Goal: Information Seeking & Learning: Learn about a topic

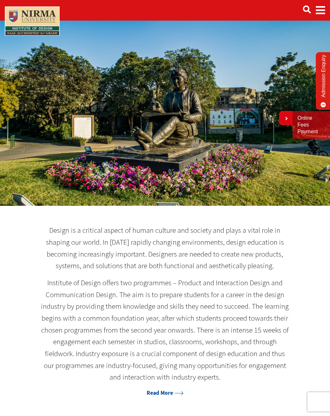
click at [285, 118] on icon at bounding box center [286, 118] width 4 height 5
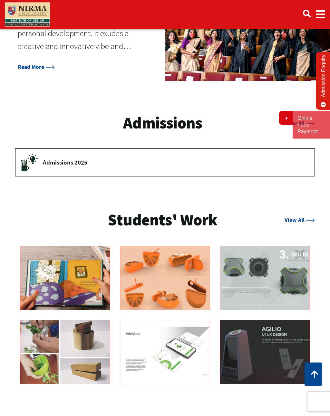
scroll to position [632, 0]
click at [98, 259] on icon at bounding box center [102, 261] width 9 height 4
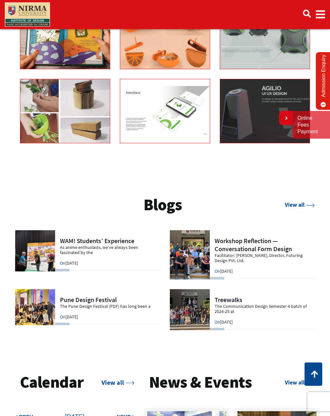
scroll to position [873, 0]
click at [297, 204] on link "View all" at bounding box center [300, 204] width 30 height 7
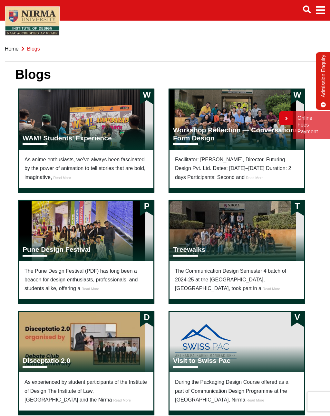
click at [93, 139] on h3 "WAM! Students’ Experience" at bounding box center [67, 138] width 89 height 8
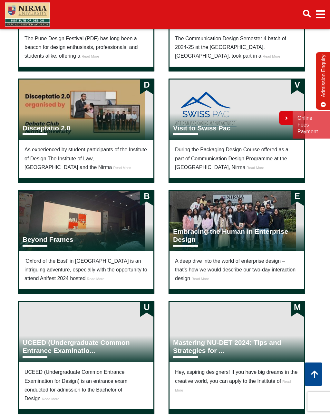
scroll to position [233, 0]
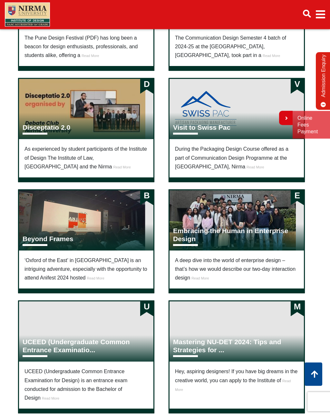
click at [194, 233] on h3 "Embracing the Human in Enterprise Design" at bounding box center [236, 235] width 127 height 16
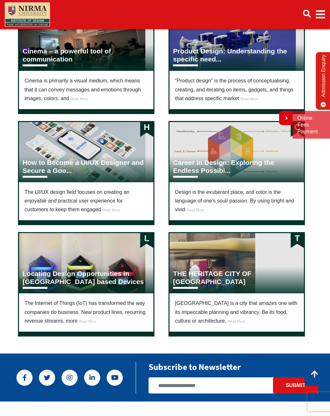
scroll to position [866, 0]
click at [220, 278] on h3 "THE HERITAGE CITY OF INDIA" at bounding box center [236, 277] width 127 height 16
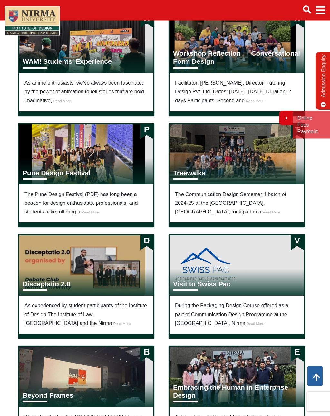
scroll to position [0, 0]
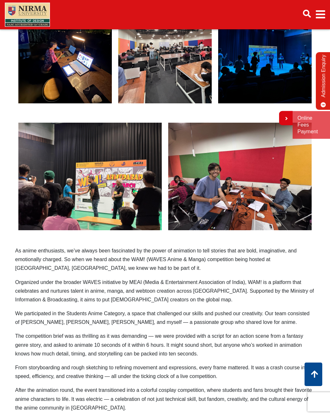
scroll to position [115, 0]
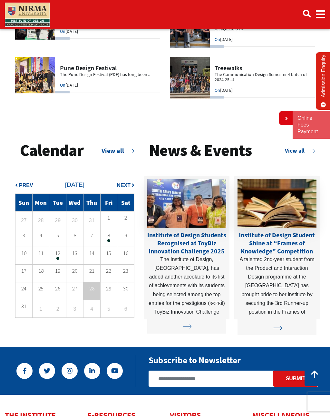
scroll to position [1108, 0]
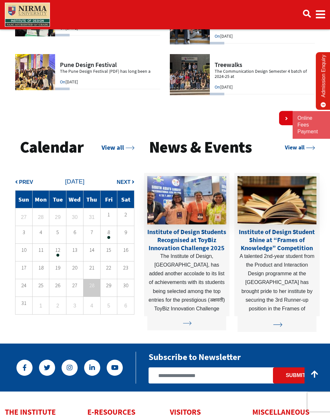
click at [299, 151] on link "View all" at bounding box center [300, 147] width 30 height 7
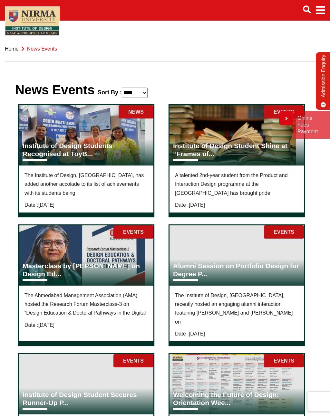
click at [62, 144] on h3 "Institute of Design Students Recognised at ToyB..." at bounding box center [86, 150] width 127 height 16
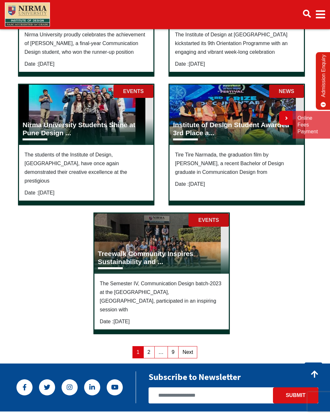
scroll to position [392, 0]
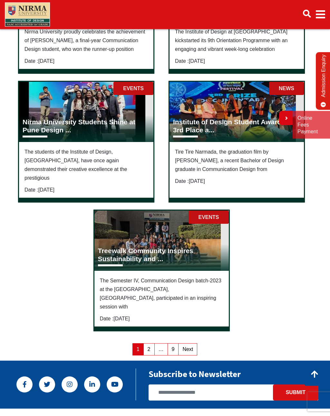
click at [139, 247] on h3 "Treewalk Community Inspires Sustainability and ..." at bounding box center [161, 255] width 127 height 16
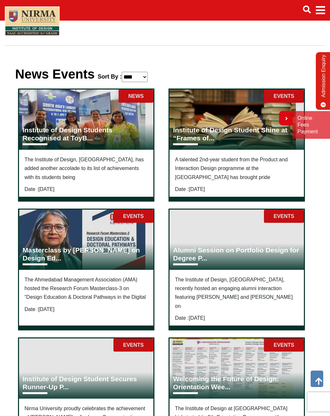
scroll to position [0, 0]
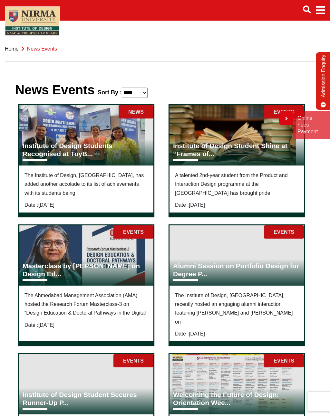
click at [286, 118] on icon at bounding box center [286, 118] width 4 height 5
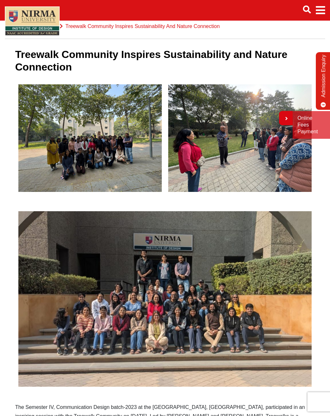
scroll to position [20, 0]
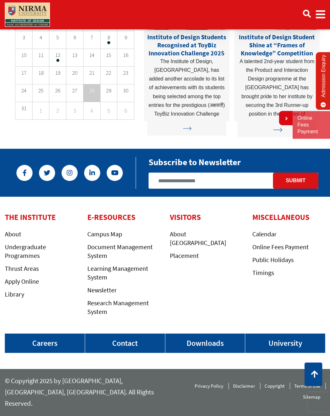
scroll to position [1316, 0]
click at [26, 259] on link "Undergraduate Programmes" at bounding box center [25, 251] width 41 height 17
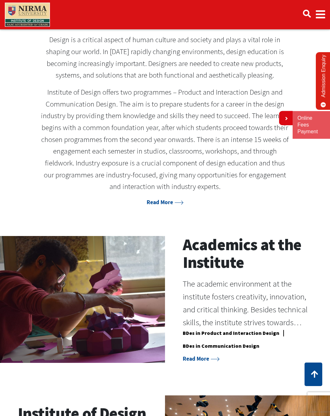
scroll to position [198, 0]
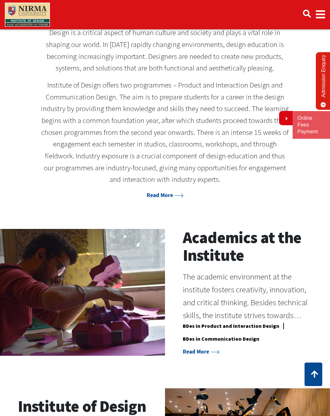
click at [163, 192] on link "Read More" at bounding box center [164, 195] width 37 height 7
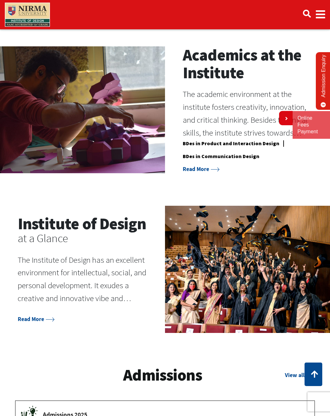
scroll to position [390, 0]
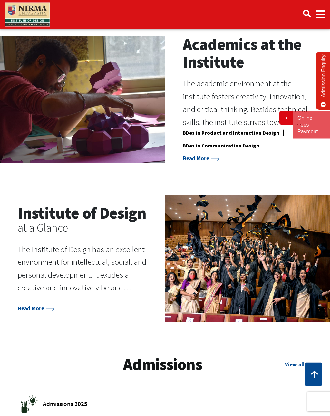
click at [202, 155] on link "Read More" at bounding box center [201, 158] width 37 height 7
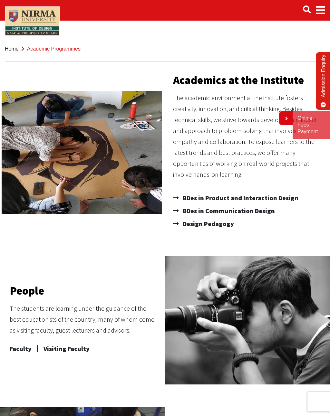
click at [238, 201] on span "BDes in Product and Interaction Design" at bounding box center [239, 198] width 117 height 13
click at [215, 211] on span "BDes in Communication Design" at bounding box center [228, 210] width 94 height 13
click at [218, 224] on span "Design Pedagogy" at bounding box center [207, 223] width 53 height 13
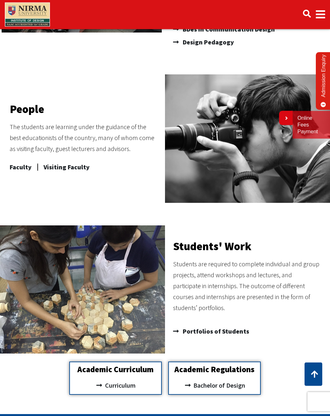
scroll to position [189, 0]
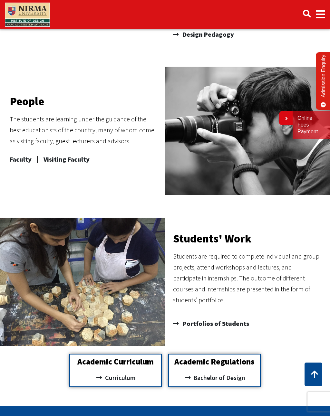
click at [21, 161] on span "Faculty" at bounding box center [21, 159] width 22 height 13
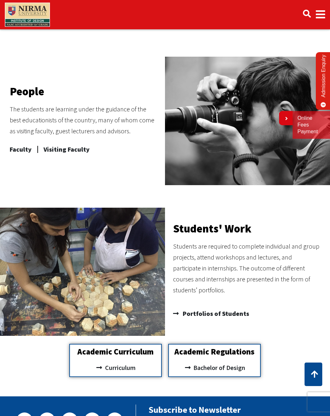
click at [75, 149] on span "Visiting Faculty" at bounding box center [66, 149] width 46 height 13
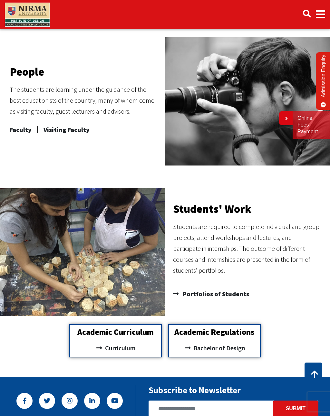
scroll to position [219, 0]
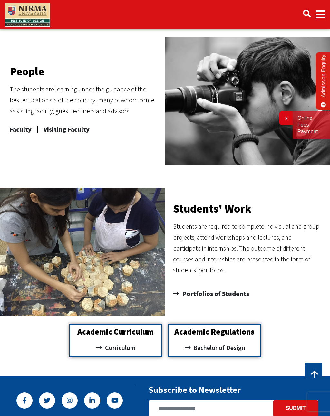
click at [219, 295] on span "Portfolios of Students" at bounding box center [215, 293] width 68 height 13
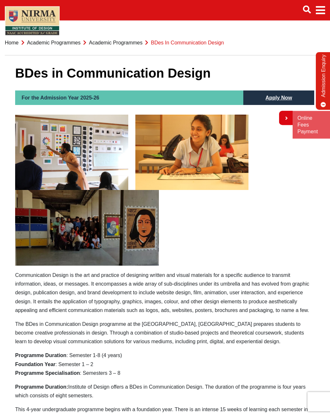
scroll to position [5, 0]
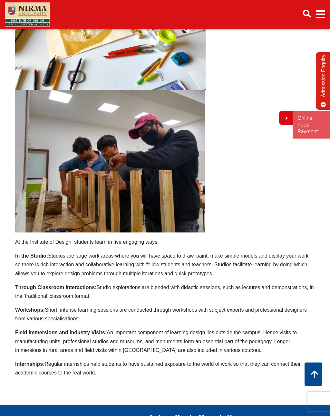
scroll to position [141, 0]
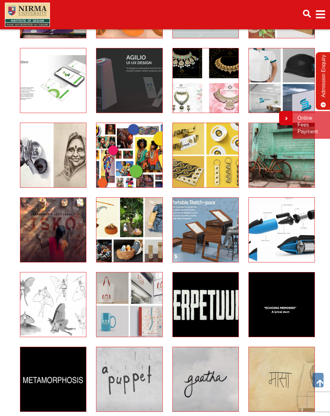
scroll to position [172, 0]
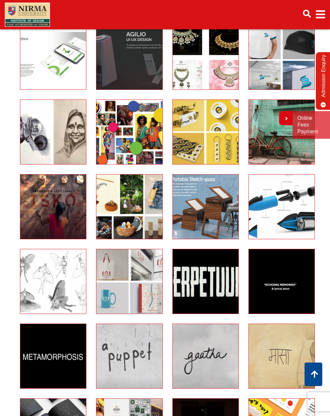
click at [150, 191] on icon at bounding box center [154, 190] width 9 height 4
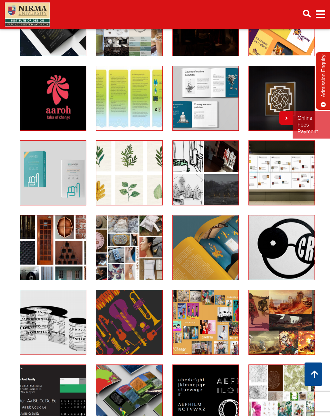
scroll to position [579, 0]
click at [150, 232] on icon at bounding box center [154, 231] width 9 height 4
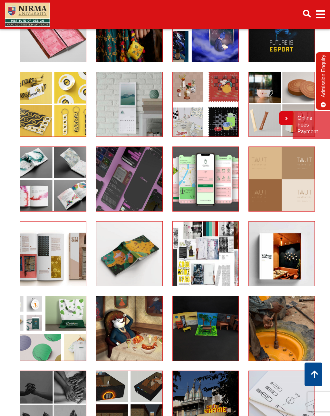
scroll to position [1024, 0]
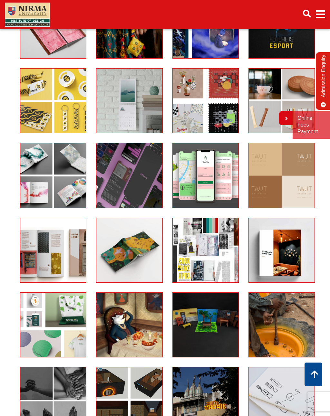
click at [150, 234] on icon at bounding box center [154, 233] width 9 height 4
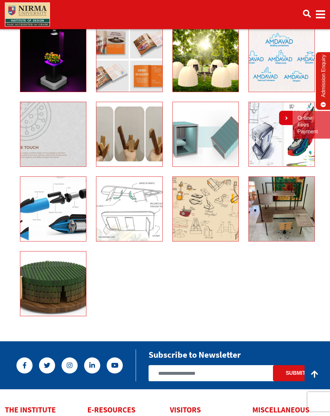
scroll to position [1888, 0]
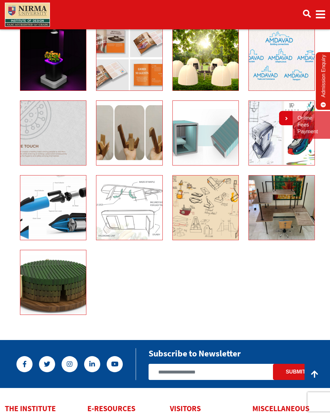
click at [74, 266] on icon at bounding box center [78, 266] width 9 height 4
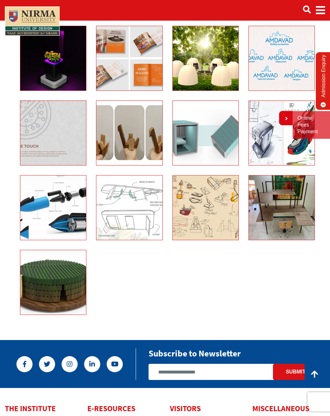
scroll to position [1898, 0]
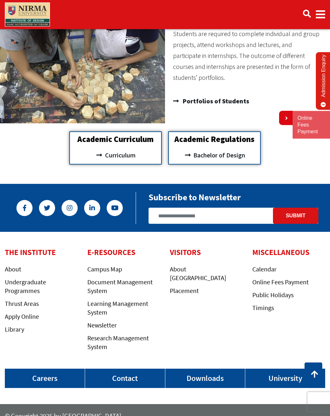
scroll to position [424, 0]
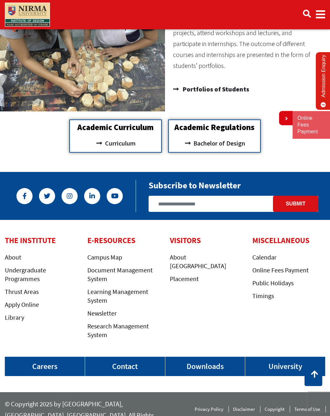
click at [135, 152] on div "Academic Curriculum Curriculum" at bounding box center [115, 135] width 92 height 33
click at [115, 144] on span "Curriculum" at bounding box center [119, 143] width 32 height 11
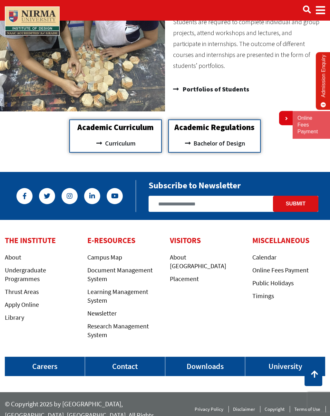
scroll to position [434, 0]
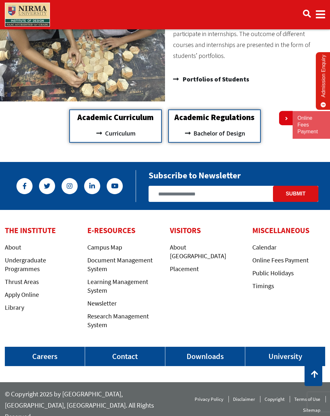
click at [222, 133] on span "Bachelor of Design" at bounding box center [218, 133] width 53 height 11
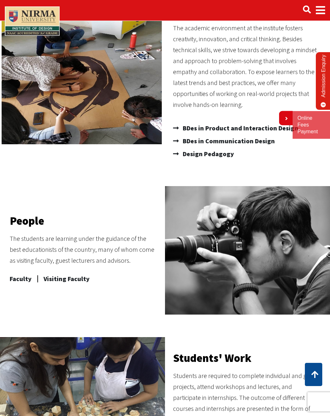
scroll to position [0, 0]
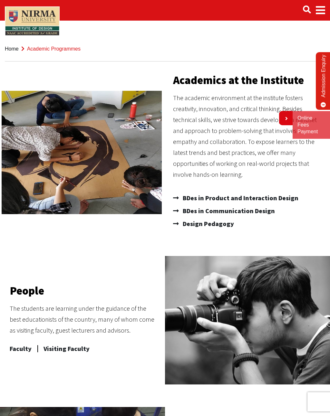
click at [320, 12] on span "Main navigation" at bounding box center [319, 10] width 9 height 18
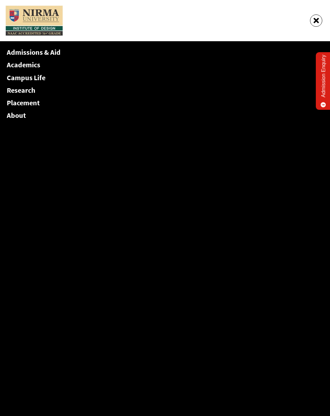
click at [36, 78] on link "Campus Life" at bounding box center [26, 77] width 39 height 9
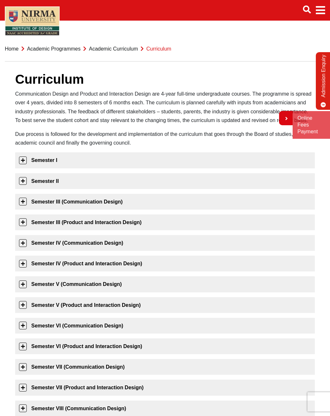
click at [80, 167] on link "Semester I" at bounding box center [164, 160] width 299 height 16
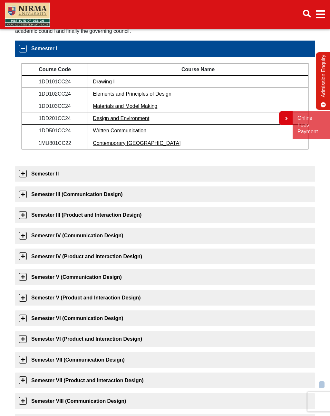
scroll to position [113, 0]
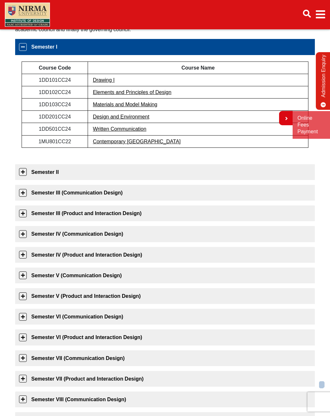
click at [87, 319] on link "Semester VI (Communication Design)" at bounding box center [164, 317] width 299 height 16
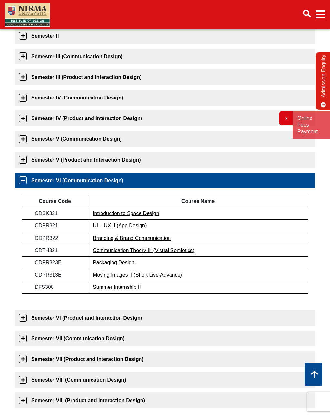
click at [91, 110] on link "Semester IV (Product and Interaction Design)" at bounding box center [164, 118] width 299 height 16
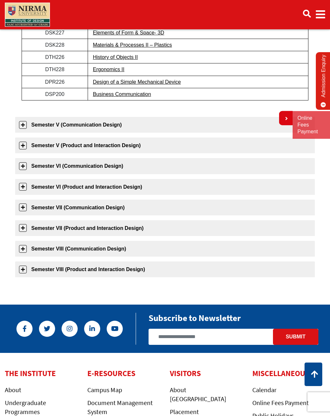
click at [107, 211] on link "Semester VII (Communication Design)" at bounding box center [164, 208] width 299 height 16
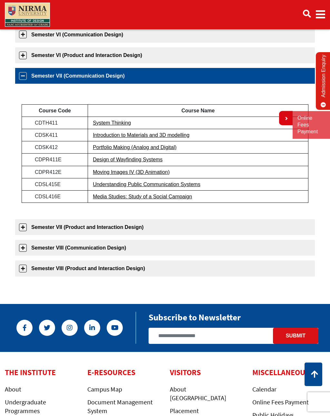
scroll to position [319, 0]
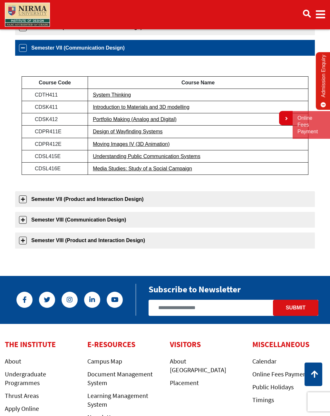
click at [94, 324] on div "THE INSTITUTE About Undergraduate Programmes Thrust Areas Apply Online Library …" at bounding box center [165, 410] width 330 height 172
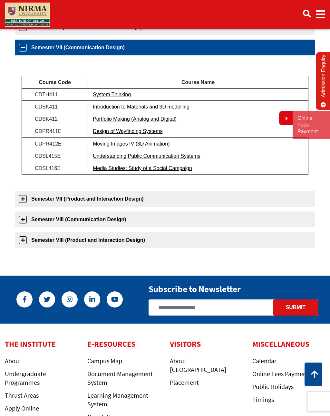
click at [91, 232] on link "Semester VIII (Product and Interaction Design)" at bounding box center [164, 240] width 299 height 16
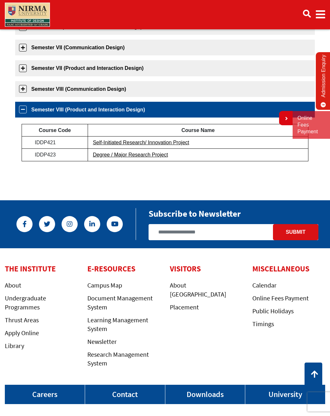
scroll to position [356, 0]
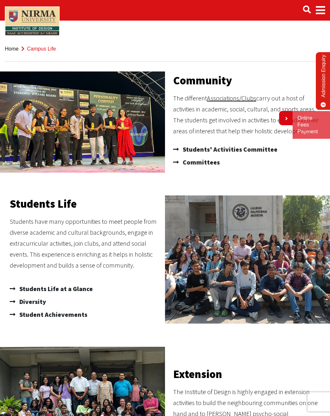
click at [223, 148] on span "Students' Activities Committee" at bounding box center [229, 149] width 96 height 13
click at [197, 164] on span "Committees" at bounding box center [200, 162] width 39 height 13
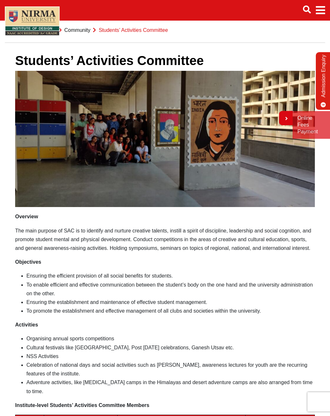
scroll to position [16, 0]
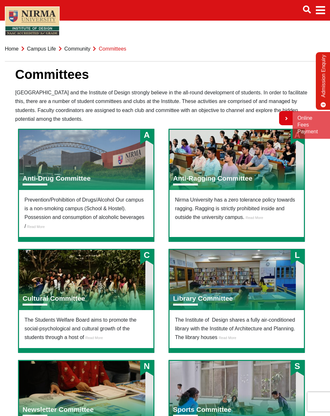
click at [69, 178] on h3 "Anti-Drug Committee" at bounding box center [57, 178] width 68 height 8
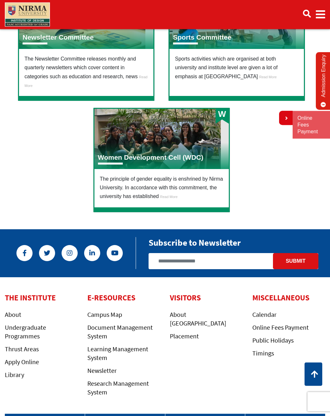
scroll to position [375, 0]
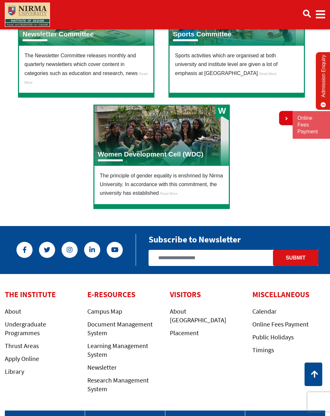
click at [144, 153] on h3 "Women Development Cell (WDC)" at bounding box center [150, 154] width 105 height 8
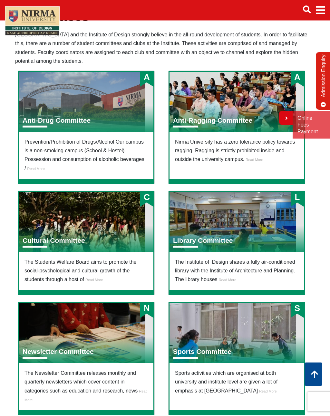
scroll to position [0, 0]
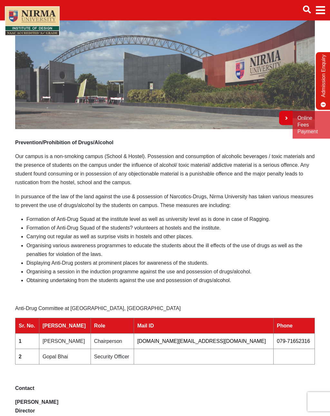
scroll to position [73, 0]
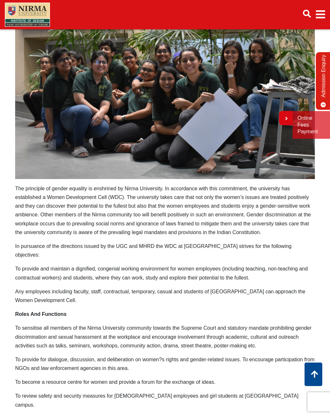
scroll to position [105, 0]
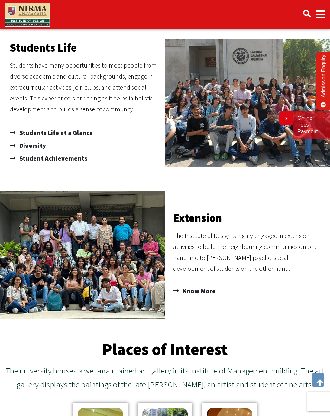
scroll to position [181, 0]
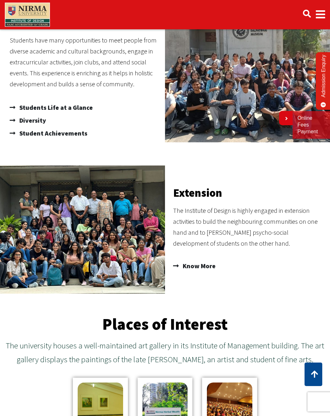
click at [77, 106] on span "Students Life at a Glance" at bounding box center [55, 107] width 75 height 13
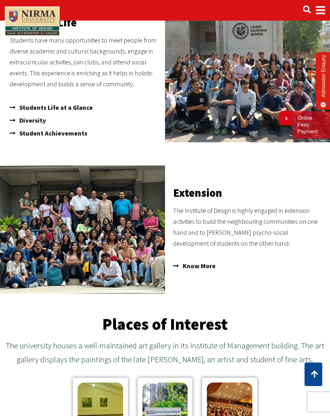
scroll to position [191, 0]
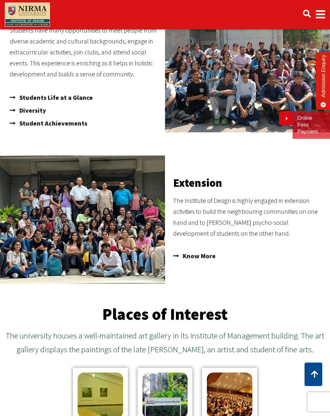
click at [33, 110] on span "Diversity" at bounding box center [32, 110] width 28 height 13
click at [69, 122] on span "Student Achievements" at bounding box center [53, 123] width 70 height 13
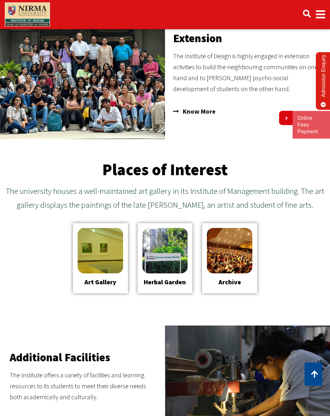
scroll to position [339, 0]
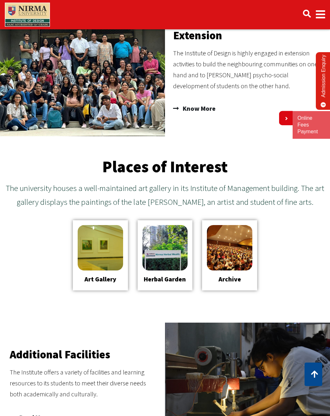
click at [205, 107] on span "Know More" at bounding box center [198, 108] width 34 height 11
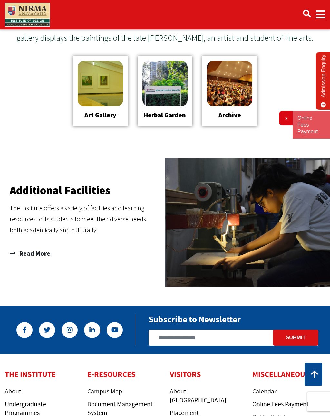
scroll to position [504, 0]
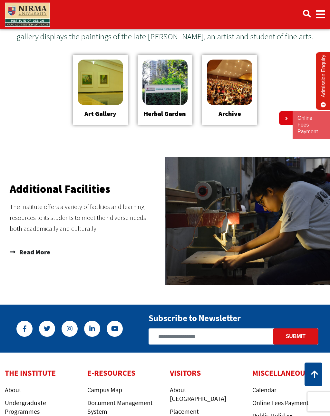
click at [105, 109] on link "Art Gallery" at bounding box center [100, 113] width 32 height 8
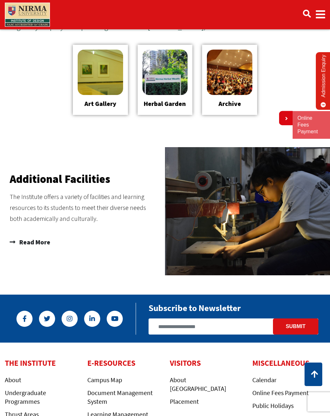
click at [161, 104] on link "Herbal Garden" at bounding box center [165, 103] width 42 height 8
click at [231, 94] on img at bounding box center [229, 72] width 45 height 45
click at [33, 242] on span "Read More" at bounding box center [34, 242] width 33 height 13
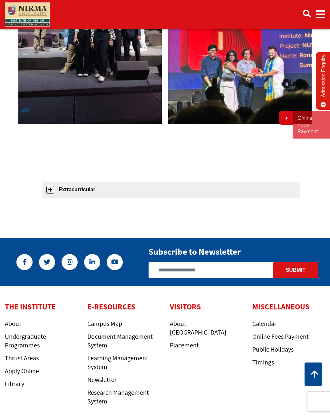
scroll to position [400, 0]
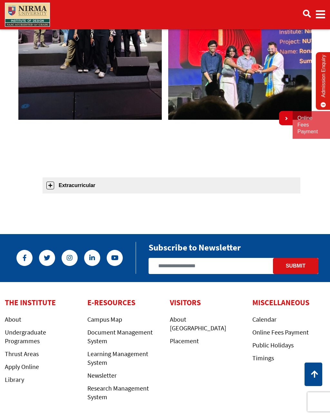
click at [114, 190] on link "Extracurricular" at bounding box center [171, 185] width 258 height 16
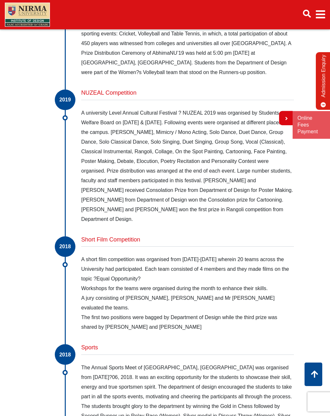
scroll to position [4431, 0]
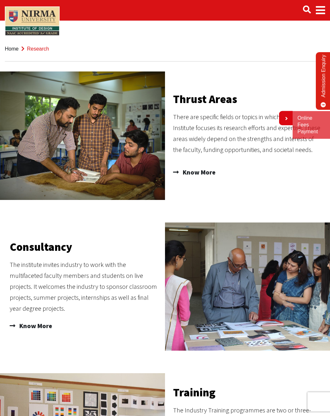
click at [202, 172] on span "Know More" at bounding box center [198, 172] width 34 height 11
click at [37, 325] on span "Know More" at bounding box center [35, 325] width 34 height 11
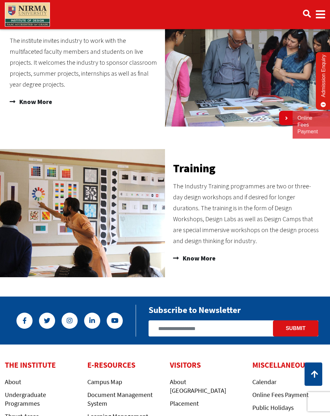
scroll to position [224, 0]
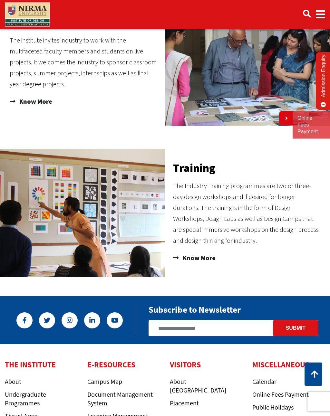
click at [200, 258] on span "Know More" at bounding box center [198, 258] width 34 height 11
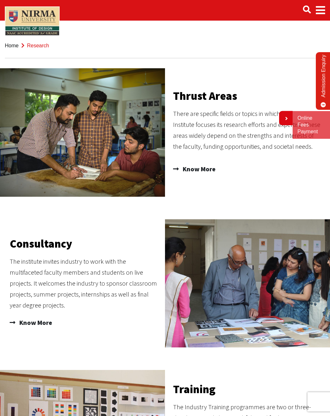
scroll to position [0, 0]
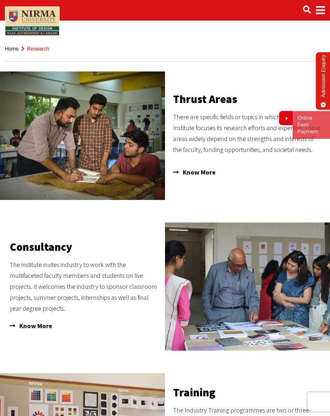
click at [322, 10] on span "Main navigation" at bounding box center [319, 10] width 9 height 18
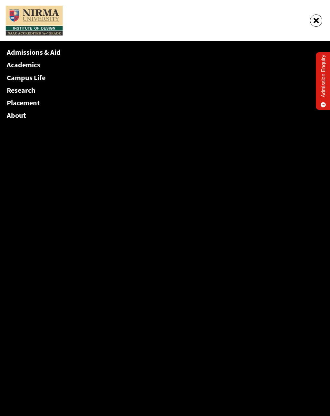
click at [28, 104] on link "Placement" at bounding box center [23, 102] width 33 height 9
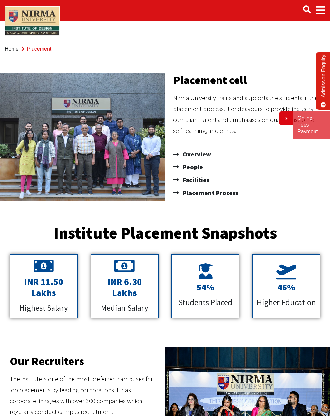
click at [191, 152] on span "Overview" at bounding box center [196, 154] width 30 height 13
click at [194, 167] on span "People" at bounding box center [192, 167] width 22 height 13
click at [196, 179] on span "Facilities" at bounding box center [195, 179] width 28 height 13
click at [221, 194] on span "Placement Process" at bounding box center [209, 192] width 57 height 13
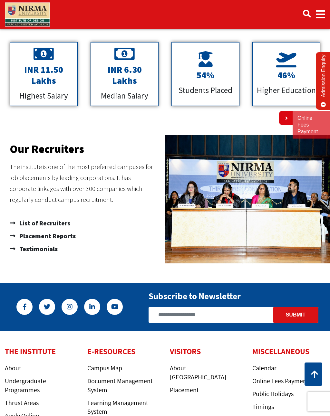
scroll to position [217, 0]
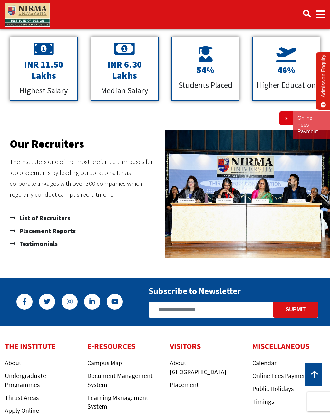
click at [40, 219] on span "List of Recruiters" at bounding box center [44, 217] width 52 height 13
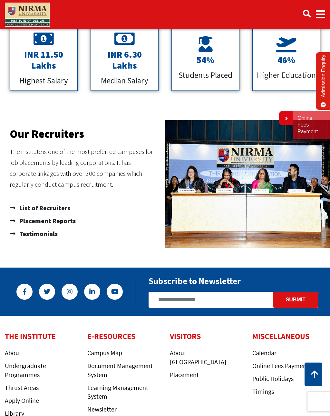
click at [46, 222] on span "Placement Reports" at bounding box center [47, 220] width 58 height 13
click at [49, 233] on span "Testimonials" at bounding box center [38, 233] width 40 height 13
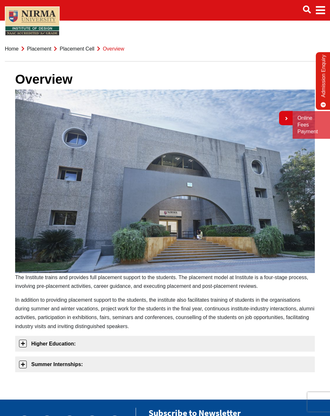
click at [84, 327] on p "In addition to providing placement support to the students, the institute also …" at bounding box center [164, 312] width 299 height 35
click at [80, 345] on link "Higher Education:" at bounding box center [164, 344] width 299 height 16
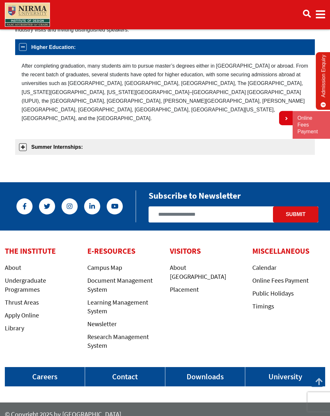
scroll to position [297, 0]
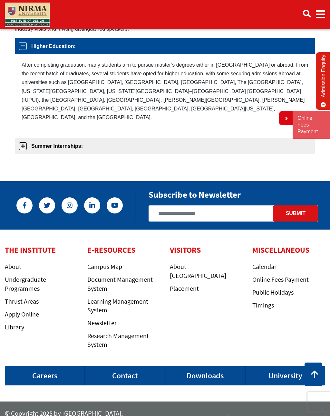
click at [77, 138] on link "Summer Internships:" at bounding box center [164, 146] width 299 height 16
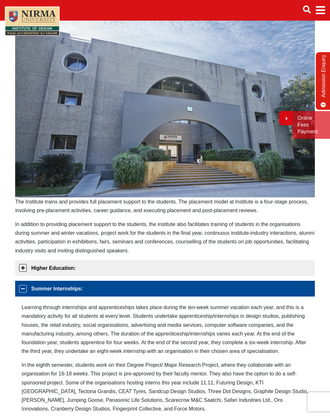
scroll to position [75, 0]
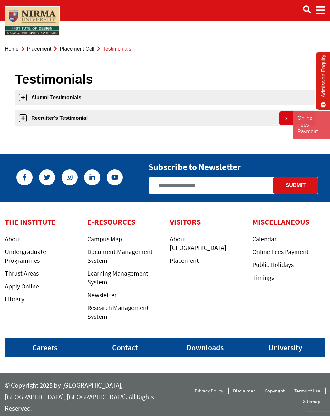
click at [61, 98] on link "Alumni Testimonials" at bounding box center [164, 97] width 299 height 16
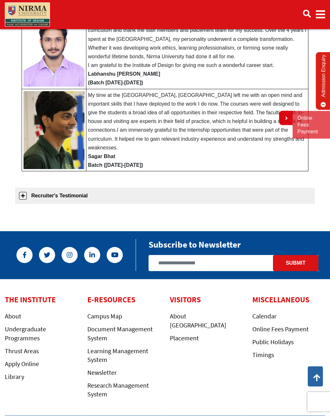
scroll to position [327, 0]
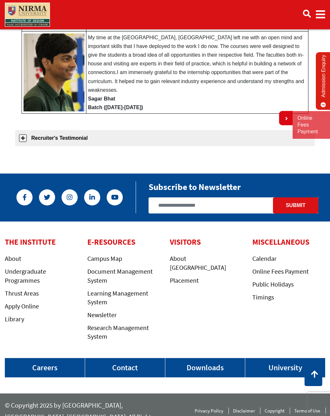
click at [79, 136] on link "Recruiter's Testimonial" at bounding box center [164, 138] width 299 height 16
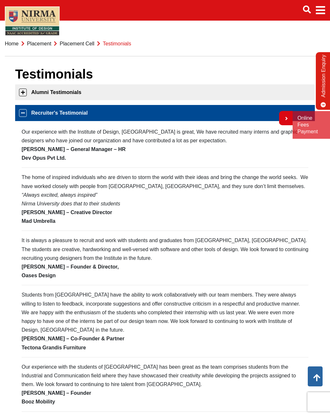
scroll to position [0, 0]
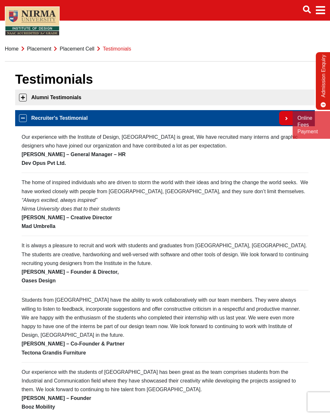
click at [323, 13] on span "Main navigation" at bounding box center [319, 10] width 9 height 18
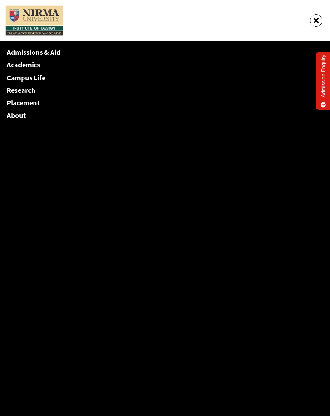
click at [11, 117] on link "About" at bounding box center [16, 115] width 19 height 9
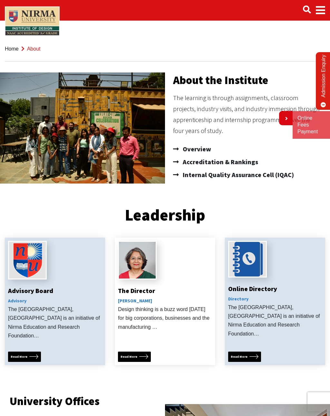
click at [198, 148] on span "Overview" at bounding box center [196, 149] width 30 height 13
click at [210, 159] on span "Accreditation & Rankings" at bounding box center [219, 161] width 77 height 13
click at [212, 174] on span "Internal Quality Assurance Cell (IQAC)" at bounding box center [237, 174] width 113 height 13
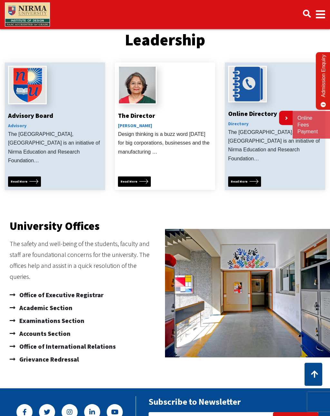
scroll to position [178, 0]
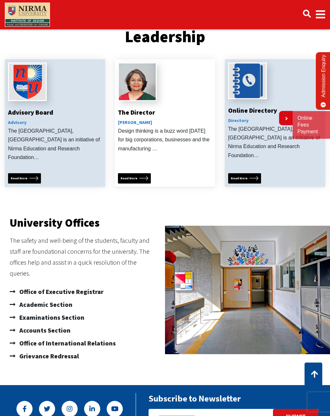
click at [30, 176] on icon at bounding box center [33, 178] width 9 height 4
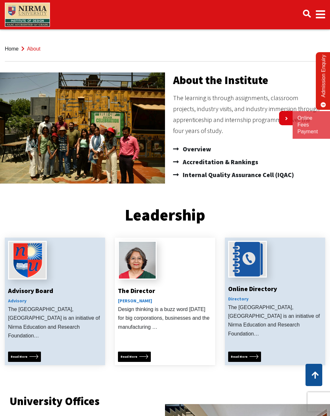
scroll to position [188, 0]
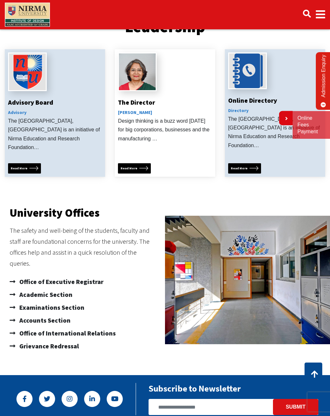
click at [145, 166] on icon at bounding box center [143, 168] width 9 height 4
click at [251, 166] on icon at bounding box center [253, 168] width 9 height 4
click at [59, 275] on span "Office of Executive Registrar" at bounding box center [61, 281] width 86 height 13
click at [54, 288] on span "Academic Section" at bounding box center [45, 294] width 55 height 13
click at [41, 301] on span "Examinations Section" at bounding box center [51, 307] width 67 height 13
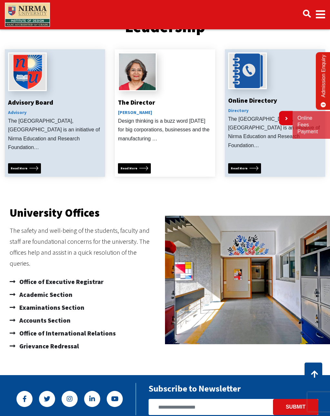
click at [41, 327] on span "Office of International Relations" at bounding box center [67, 333] width 98 height 13
click at [33, 342] on span "Grievance Redressal" at bounding box center [48, 346] width 61 height 13
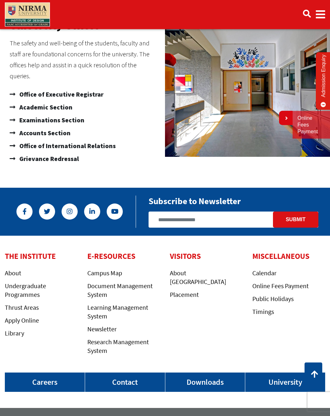
scroll to position [382, 0]
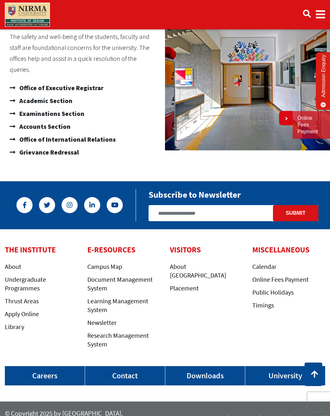
click at [225, 205] on input "email" at bounding box center [233, 213] width 170 height 16
type input "*"
click at [188, 206] on input "*******" at bounding box center [233, 213] width 170 height 16
type input "*"
click at [106, 134] on span "Office of International Relations" at bounding box center [67, 139] width 98 height 13
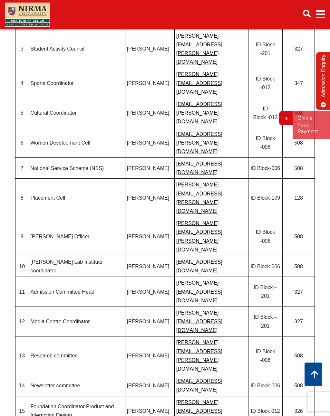
scroll to position [193, 0]
